Goal: Navigation & Orientation: Find specific page/section

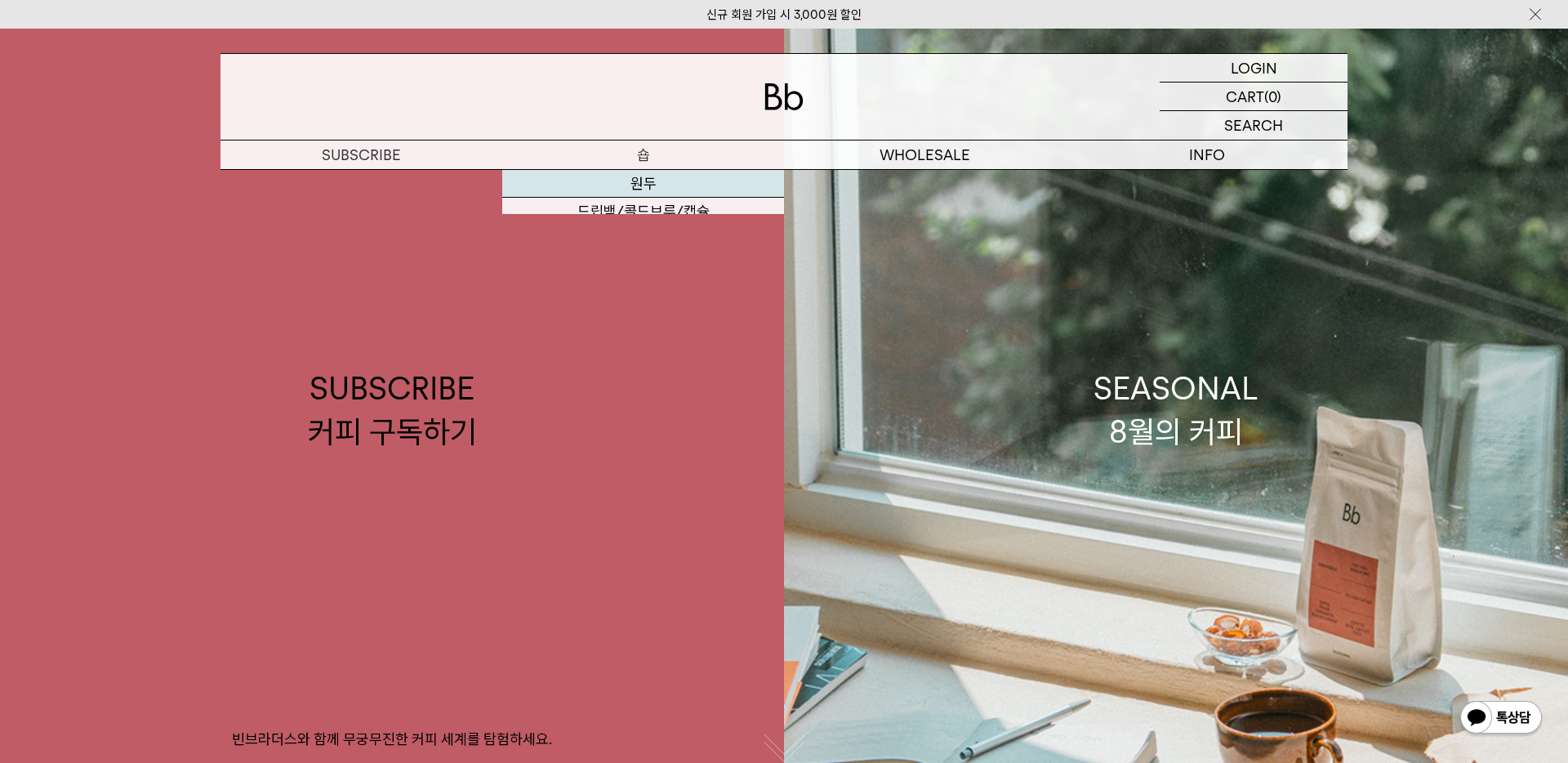
click at [638, 185] on link "원두" at bounding box center [643, 183] width 282 height 28
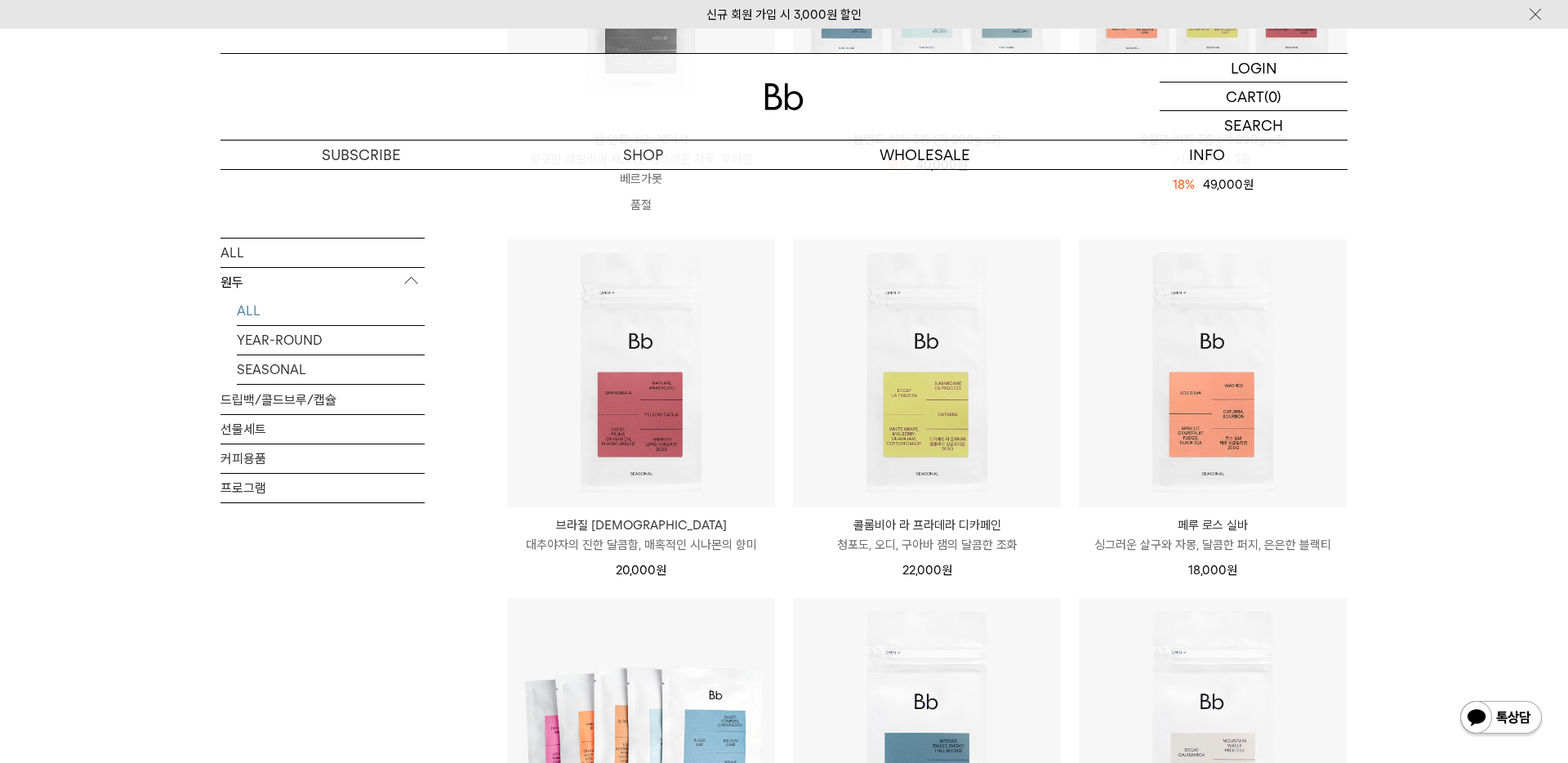
scroll to position [413, 0]
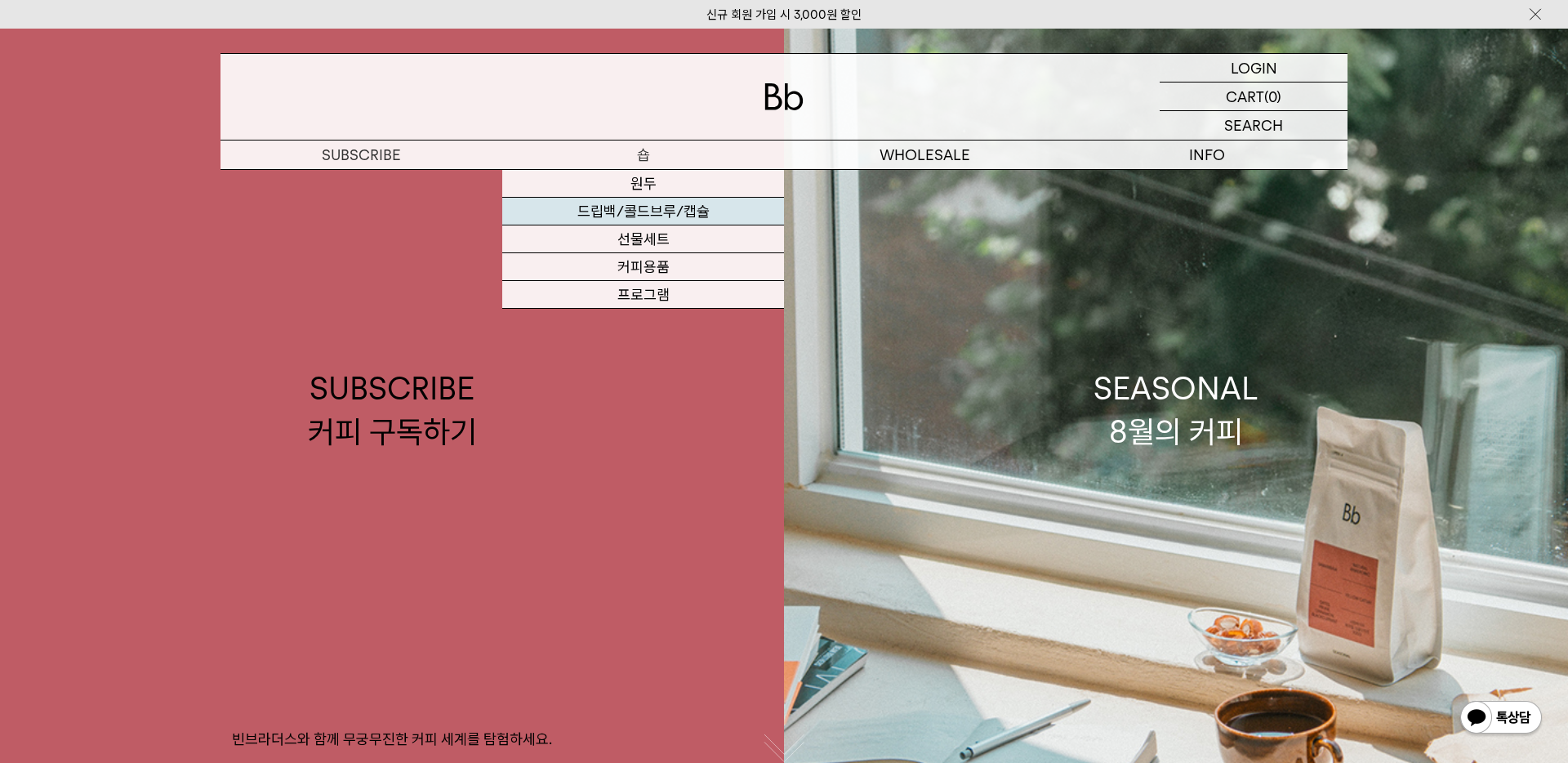
click at [642, 210] on link "드립백/콜드브루/캡슐" at bounding box center [643, 211] width 282 height 28
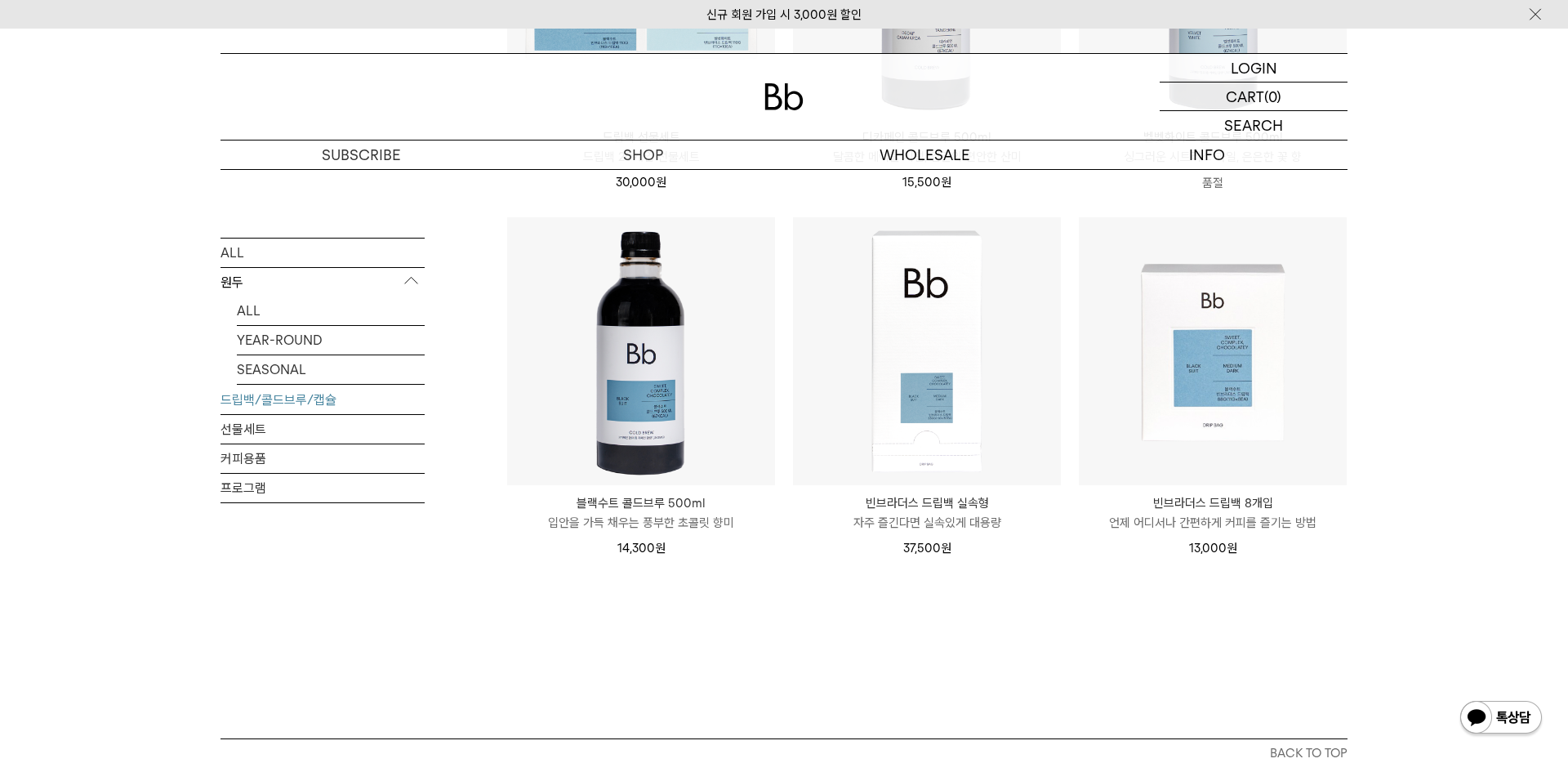
scroll to position [1097, 0]
